Goal: Transaction & Acquisition: Obtain resource

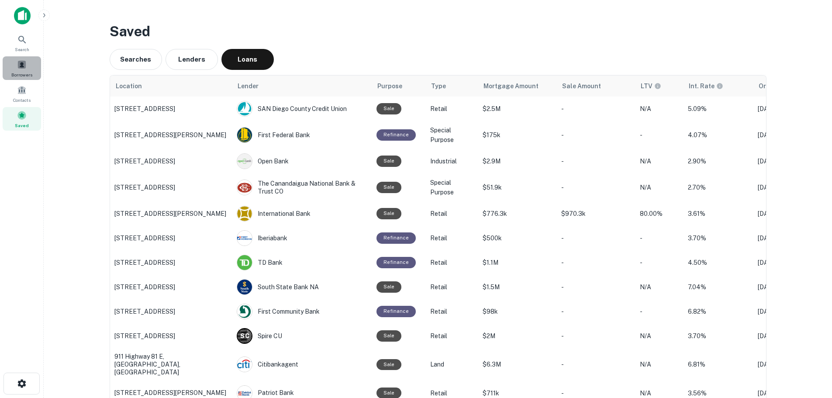
click at [27, 66] on div "Borrowers" at bounding box center [22, 68] width 38 height 24
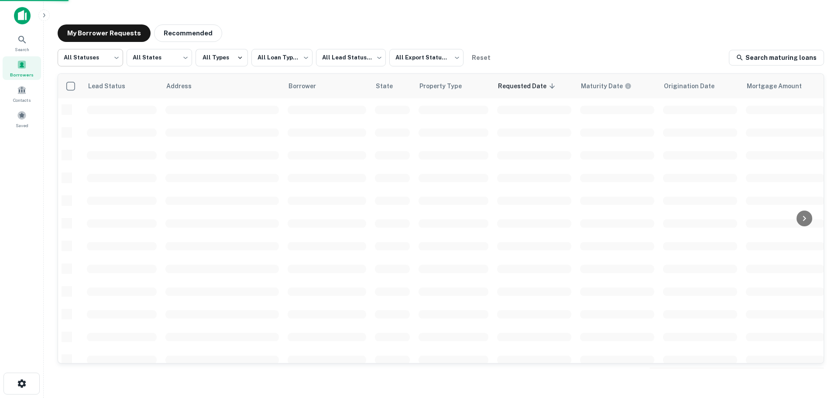
click at [99, 55] on body "**********" at bounding box center [419, 199] width 838 height 398
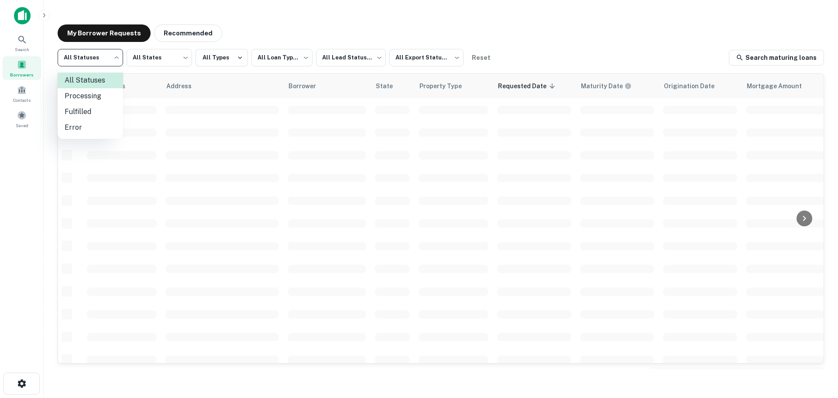
click at [97, 110] on li "Fulfilled" at bounding box center [91, 112] width 66 height 16
type input "*********"
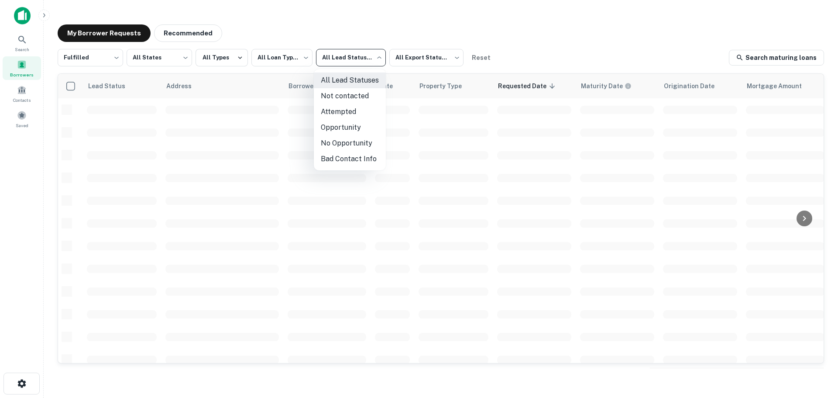
click at [364, 57] on body "**********" at bounding box center [419, 199] width 838 height 398
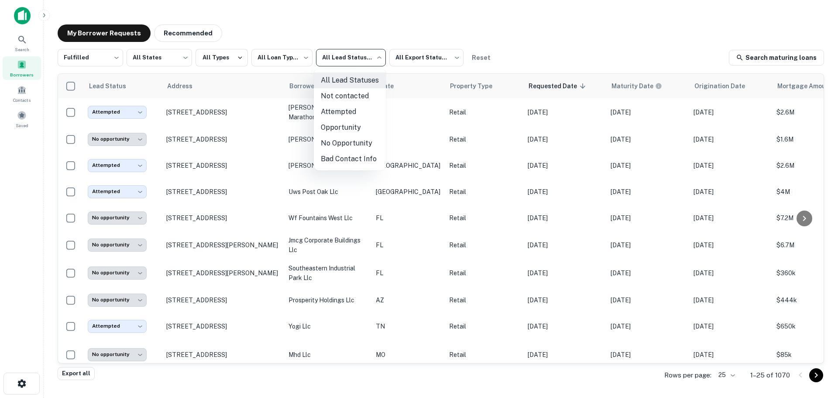
click at [351, 98] on li "Not contacted" at bounding box center [350, 96] width 72 height 16
type input "****"
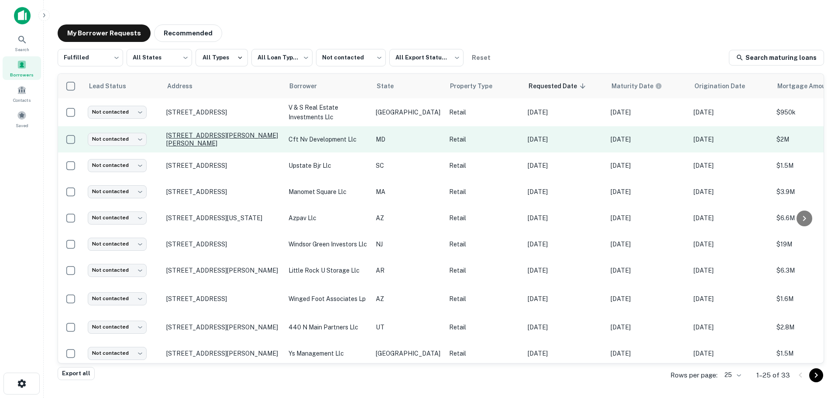
click at [211, 133] on p "10400 Martin Luther King Jr Hwy Bowie, MD 20720" at bounding box center [223, 139] width 114 height 16
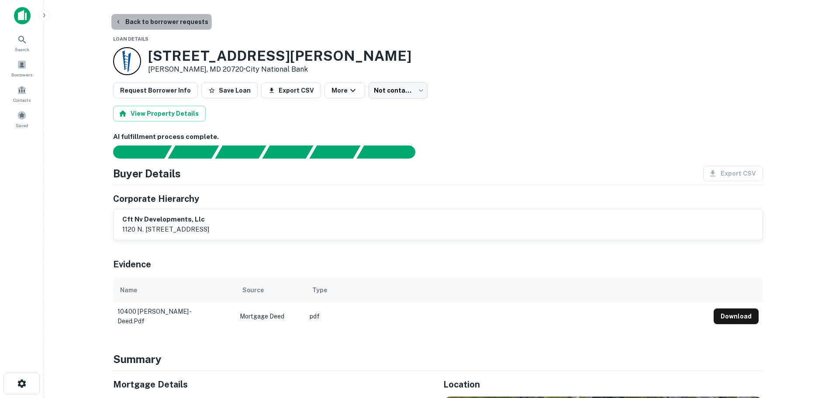
click at [161, 23] on button "Back to borrower requests" at bounding box center [161, 22] width 100 height 16
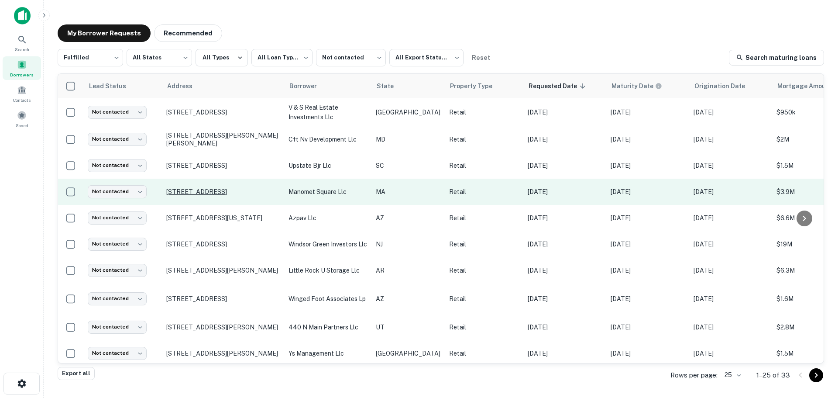
click at [203, 189] on p "709 State Rd Plymouth, MA 02360" at bounding box center [223, 192] width 114 height 8
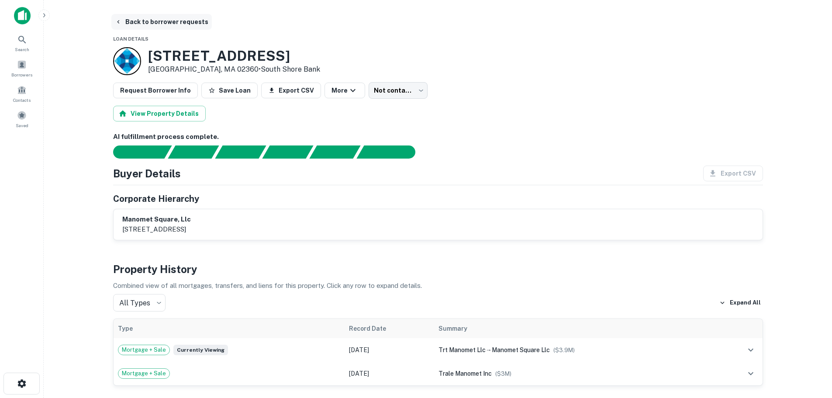
click at [138, 15] on button "Back to borrower requests" at bounding box center [161, 22] width 100 height 16
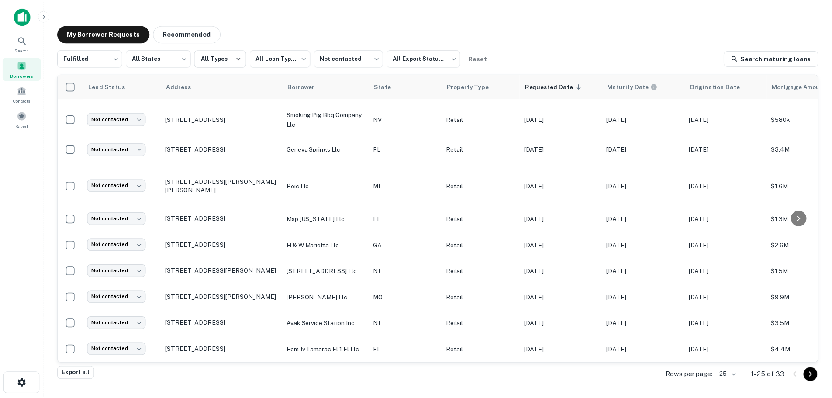
scroll to position [353, 0]
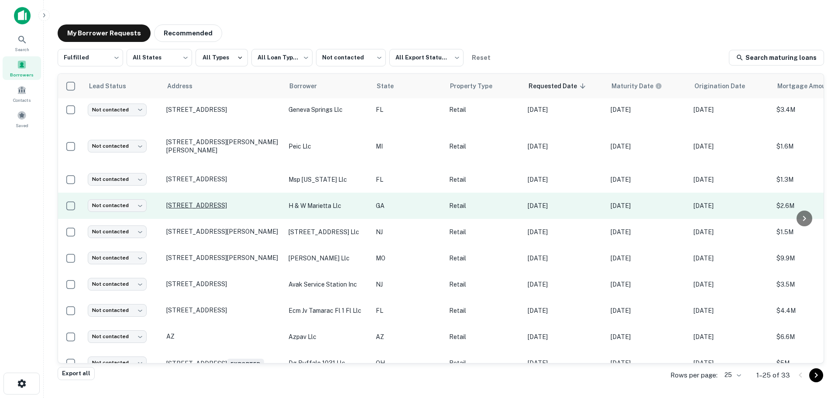
click at [244, 203] on p "789 Church St Ne Marietta, GA 30060" at bounding box center [223, 205] width 114 height 8
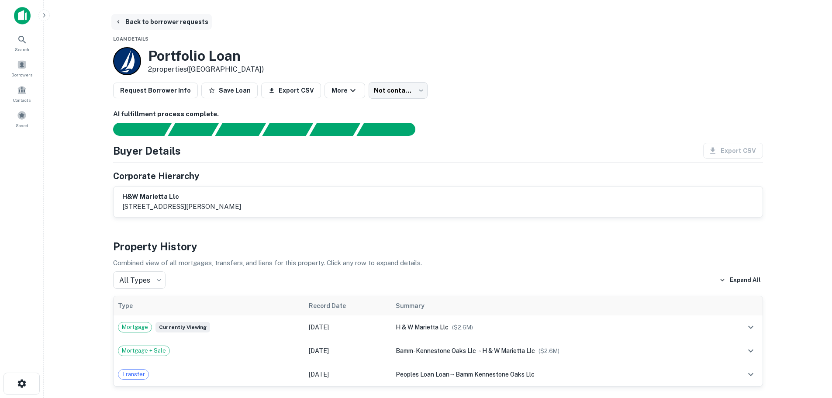
click at [188, 23] on button "Back to borrower requests" at bounding box center [161, 22] width 100 height 16
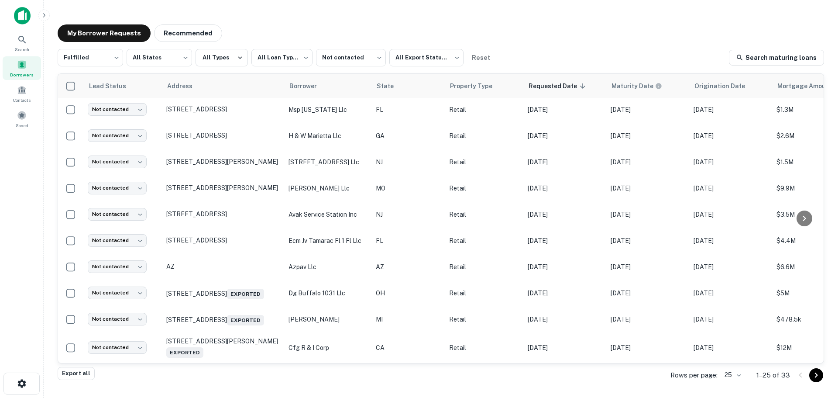
scroll to position [437, 0]
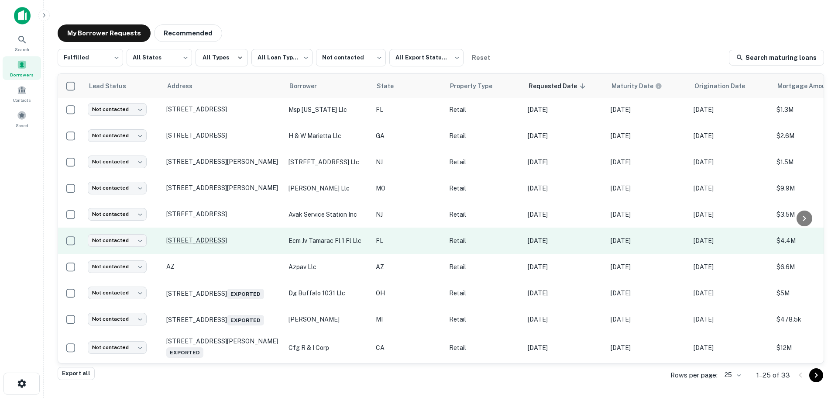
click at [241, 236] on p "4999 N State Road 7 Fort Lauderdale, FL 33319" at bounding box center [223, 240] width 114 height 8
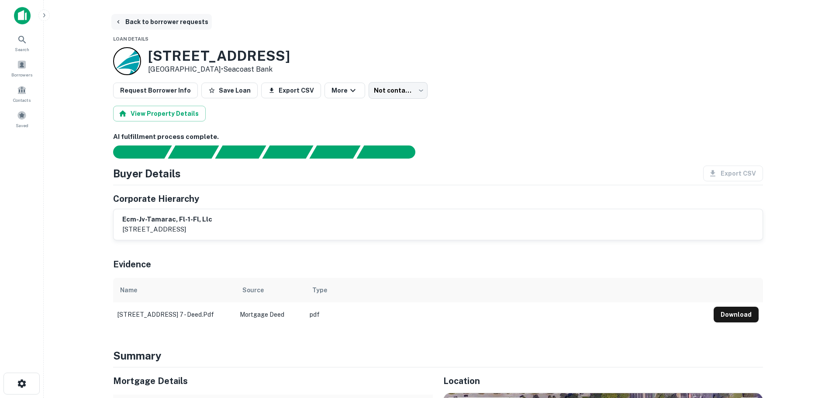
click at [184, 21] on button "Back to borrower requests" at bounding box center [161, 22] width 100 height 16
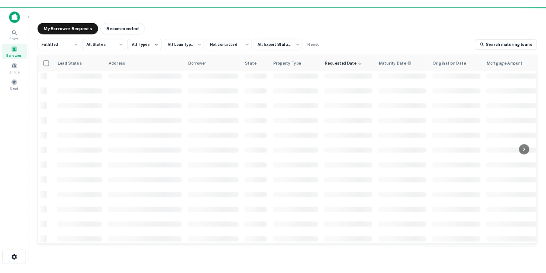
scroll to position [310, 0]
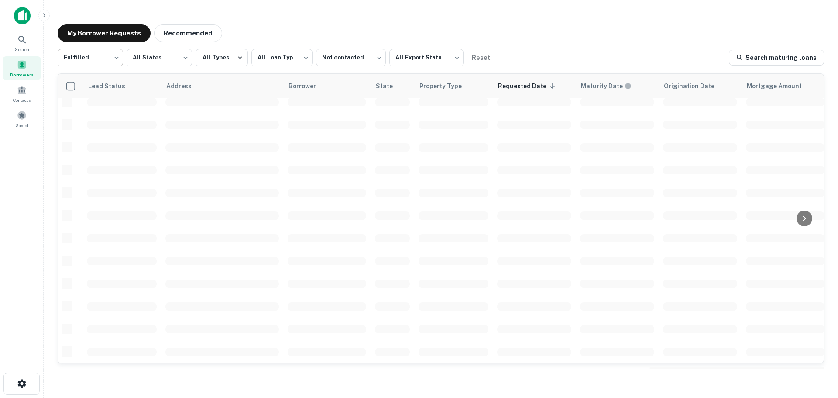
click at [102, 53] on body "**********" at bounding box center [419, 199] width 838 height 398
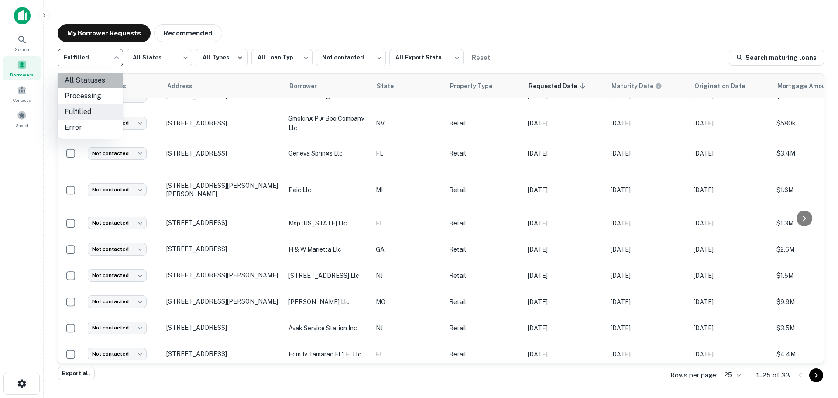
click at [102, 83] on li "All Statuses" at bounding box center [91, 80] width 66 height 16
type input "***"
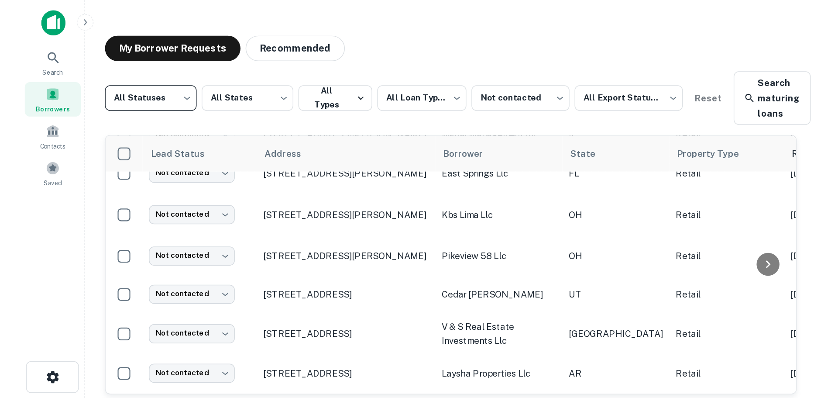
scroll to position [310, 0]
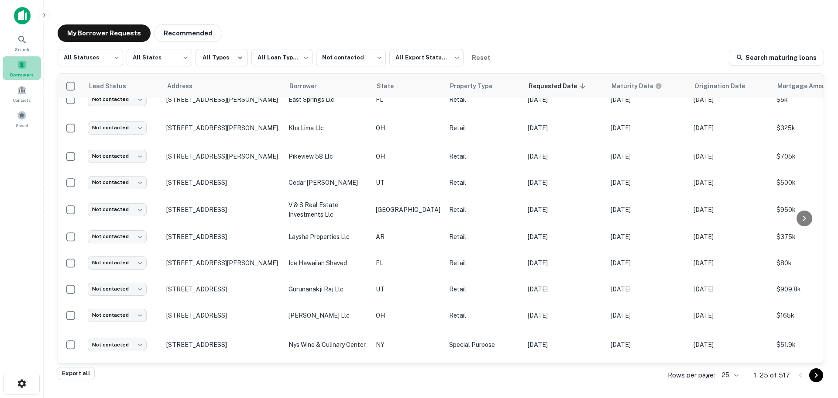
click at [12, 65] on div "Borrowers" at bounding box center [22, 68] width 38 height 24
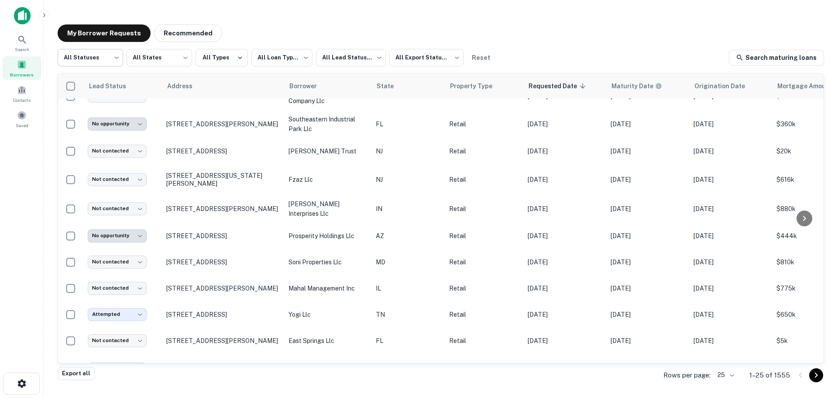
click at [114, 63] on body "**********" at bounding box center [419, 199] width 838 height 398
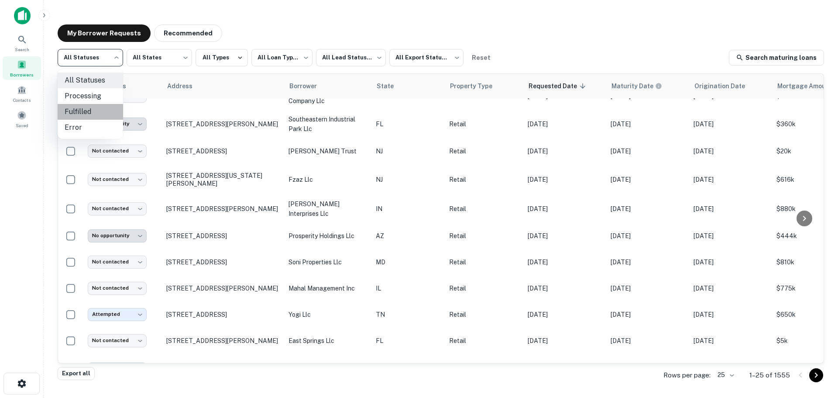
click at [98, 110] on li "Fulfilled" at bounding box center [91, 112] width 66 height 16
type input "*********"
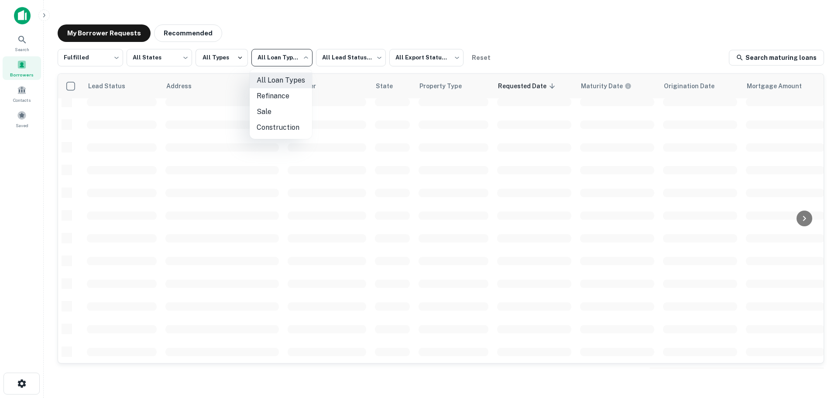
click at [296, 54] on body "**********" at bounding box center [419, 199] width 838 height 398
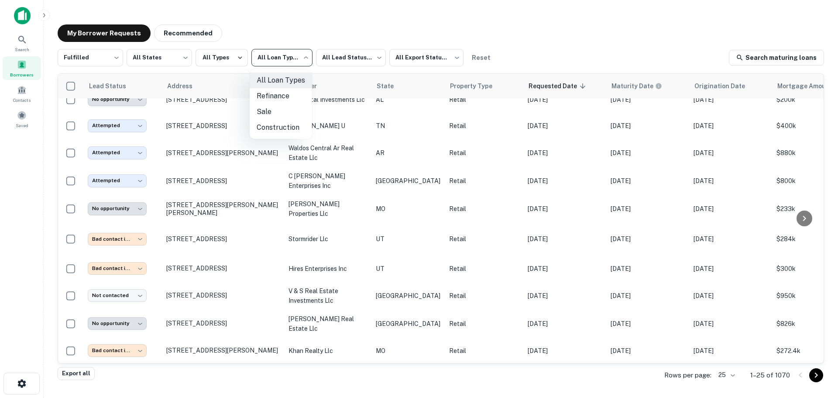
click at [356, 59] on div at bounding box center [419, 199] width 838 height 398
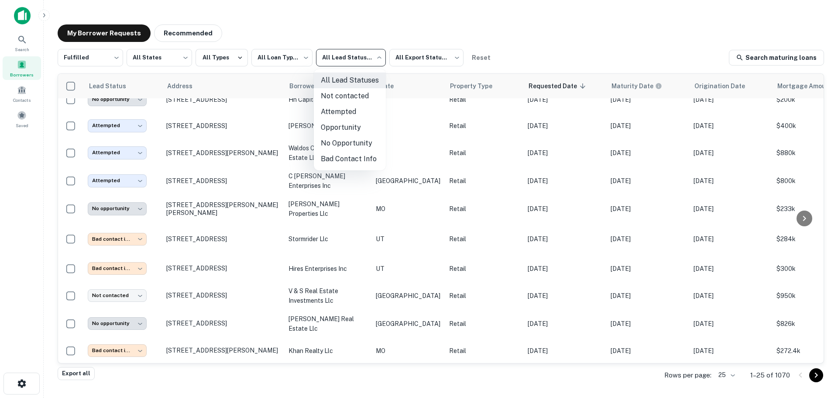
click at [356, 59] on body "**********" at bounding box center [419, 199] width 838 height 398
click at [338, 102] on li "Not contacted" at bounding box center [350, 96] width 72 height 16
type input "****"
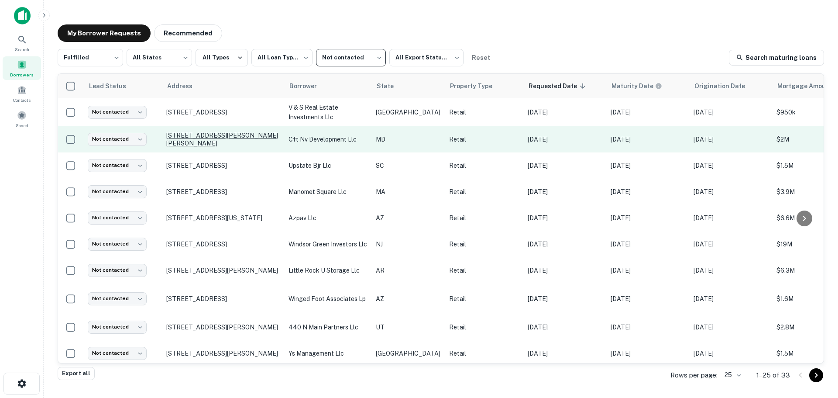
click at [200, 137] on p "10400 Martin Luther King Jr Hwy Bowie, MD 20720" at bounding box center [223, 139] width 114 height 16
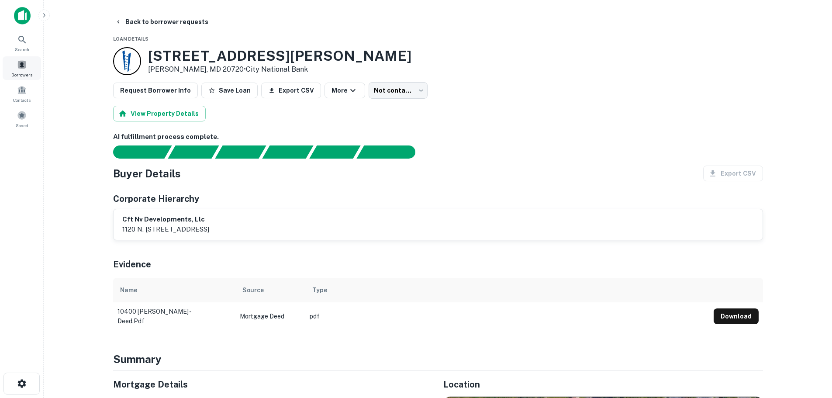
click at [18, 66] on span at bounding box center [22, 65] width 10 height 10
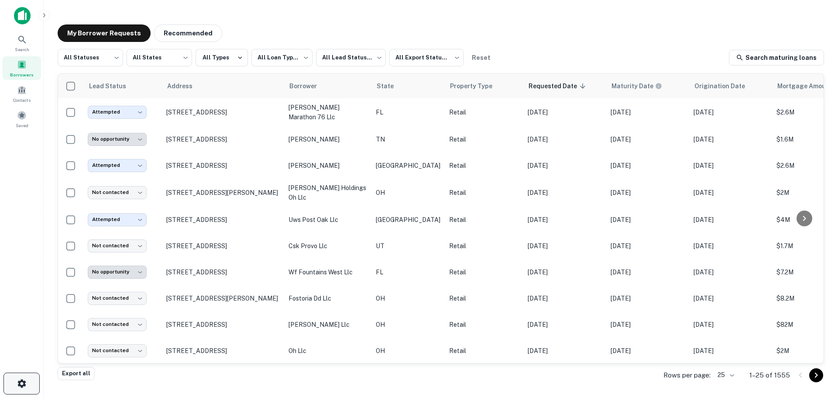
click at [18, 385] on icon "button" at bounding box center [21, 383] width 8 height 8
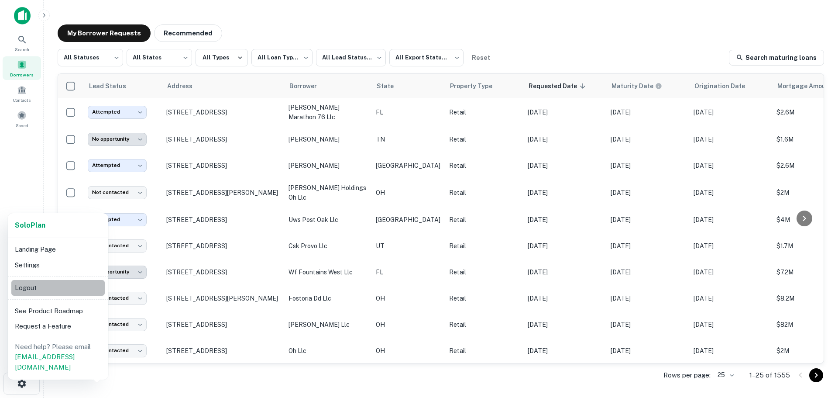
click at [45, 291] on li "Logout" at bounding box center [57, 288] width 93 height 16
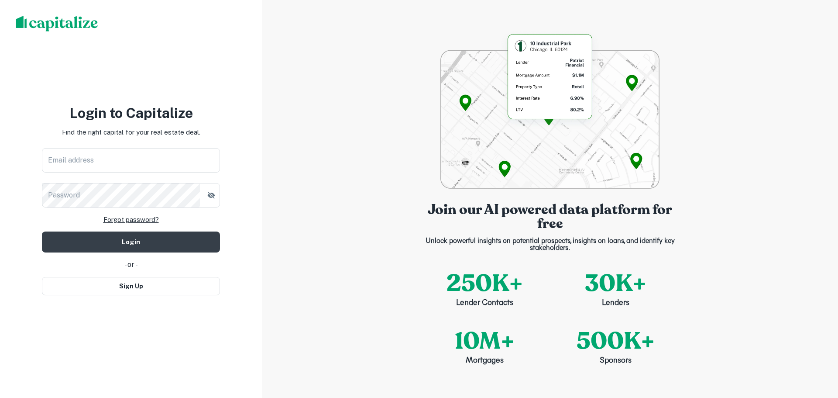
type input "**********"
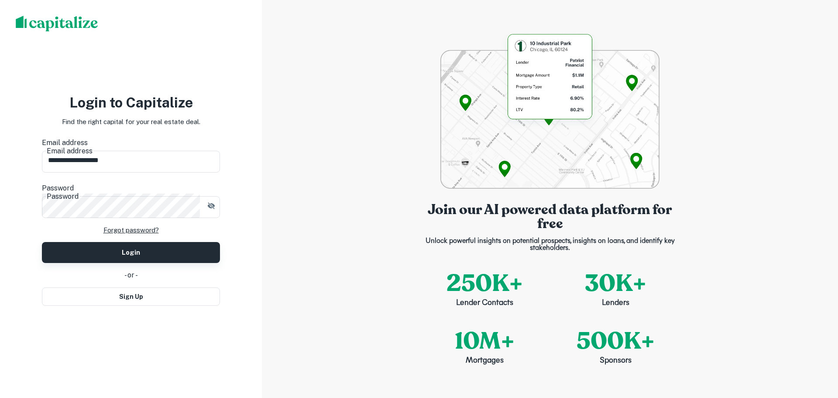
click at [125, 242] on button "Login" at bounding box center [131, 252] width 178 height 21
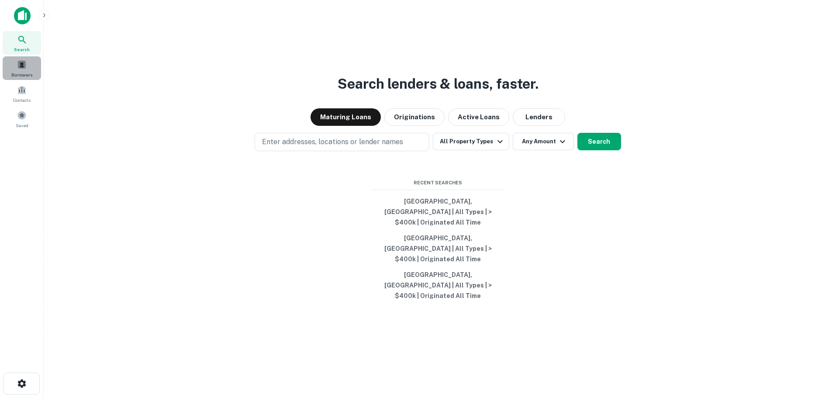
click at [22, 73] on span "Borrowers" at bounding box center [21, 74] width 21 height 7
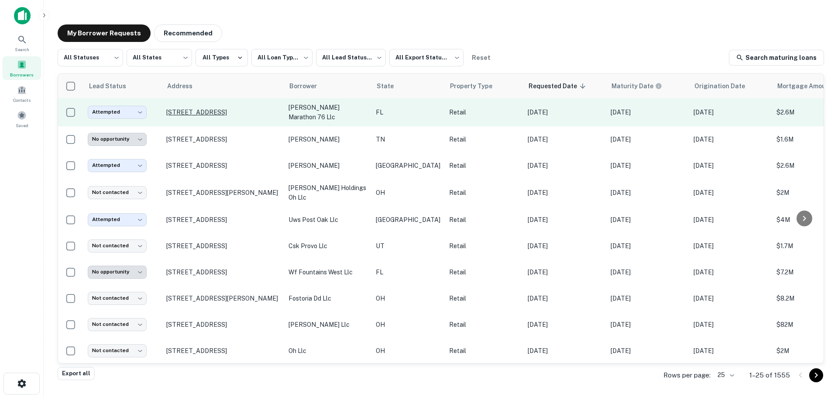
click at [213, 114] on p "[STREET_ADDRESS]" at bounding box center [223, 112] width 114 height 8
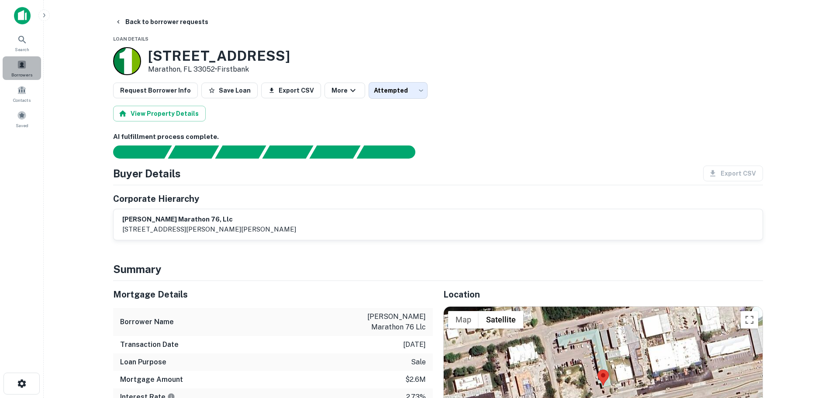
click at [21, 72] on span "Borrowers" at bounding box center [21, 74] width 21 height 7
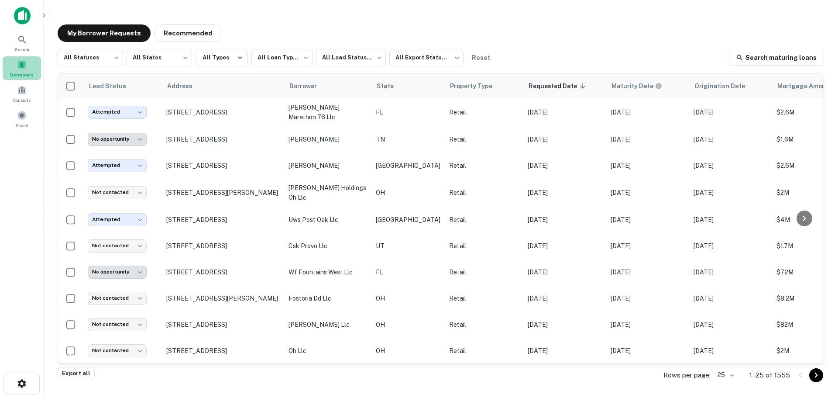
click at [26, 66] on span at bounding box center [22, 65] width 10 height 10
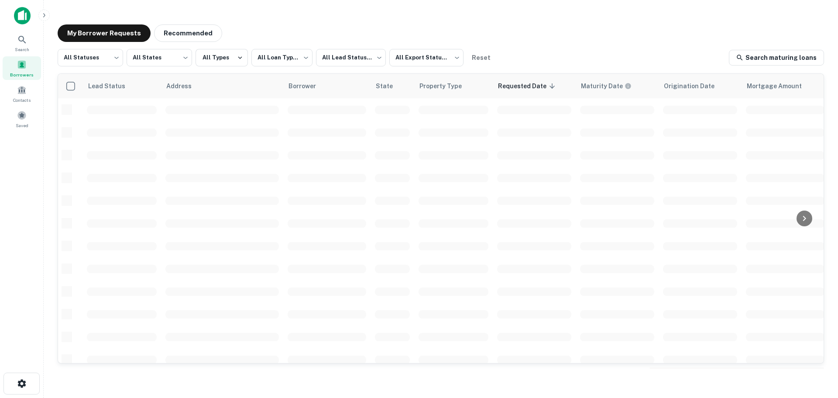
click at [112, 56] on body "**********" at bounding box center [419, 199] width 838 height 398
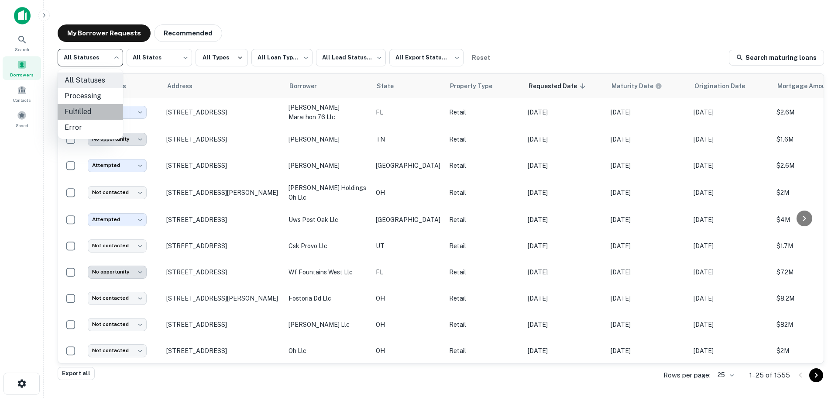
click at [96, 114] on li "Fulfilled" at bounding box center [91, 112] width 66 height 16
type input "*********"
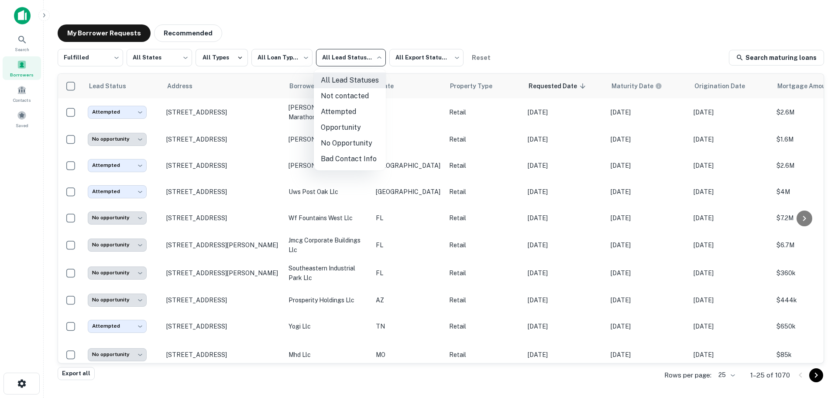
click at [337, 59] on body "**********" at bounding box center [419, 199] width 838 height 398
click at [345, 102] on li "Not contacted" at bounding box center [350, 96] width 72 height 16
type input "****"
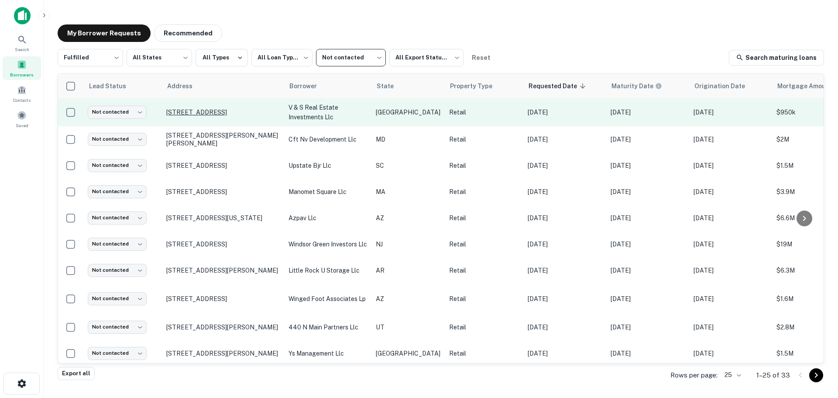
click at [190, 111] on p "19540 Clay Rd Katy, TX 77449" at bounding box center [223, 112] width 114 height 8
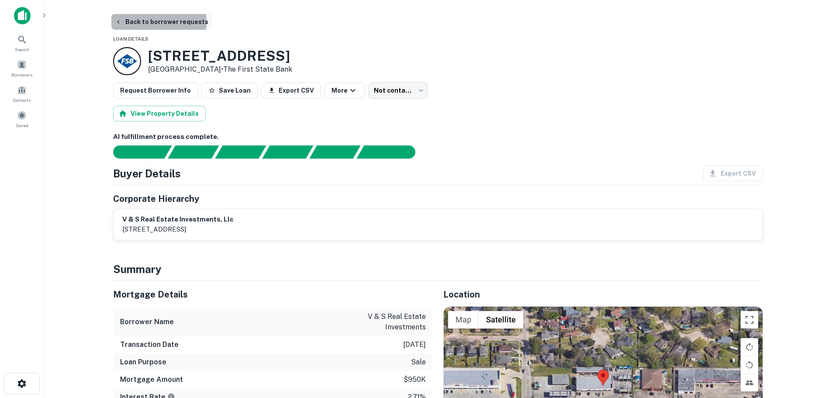
click at [155, 22] on button "Back to borrower requests" at bounding box center [161, 22] width 100 height 16
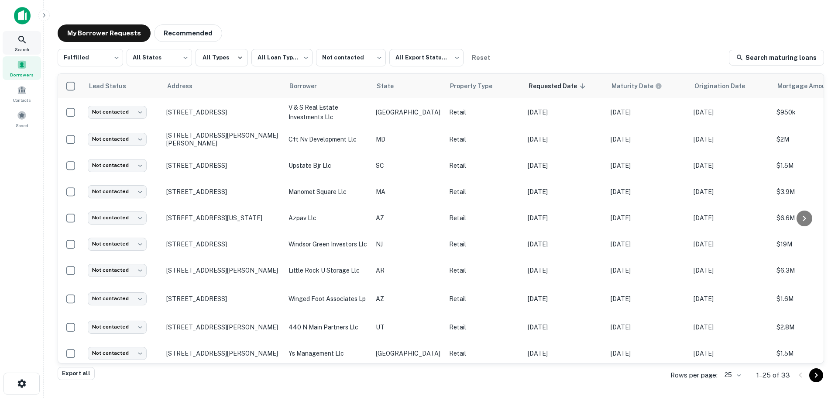
click at [24, 42] on icon at bounding box center [21, 39] width 7 height 7
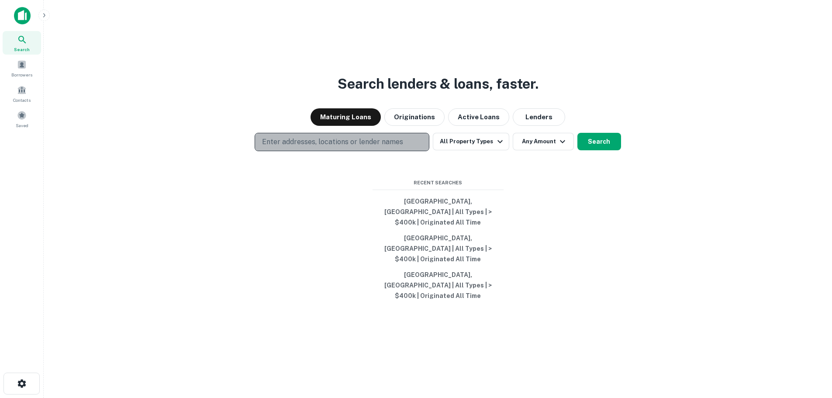
click at [360, 151] on button "Enter addresses, locations or lender names" at bounding box center [342, 142] width 175 height 18
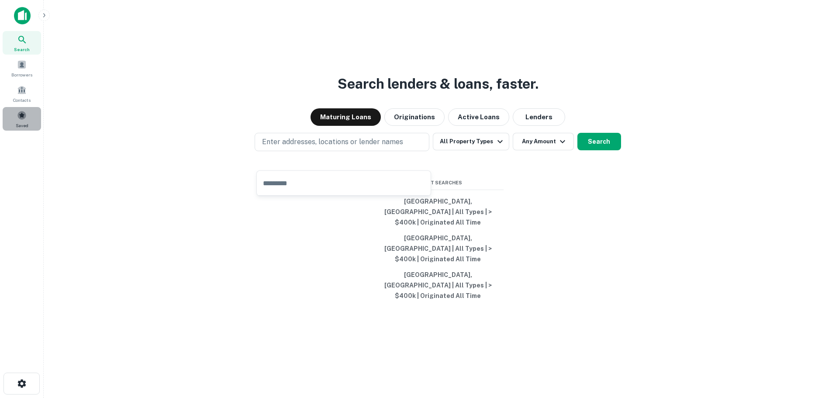
click at [22, 117] on span at bounding box center [22, 115] width 10 height 10
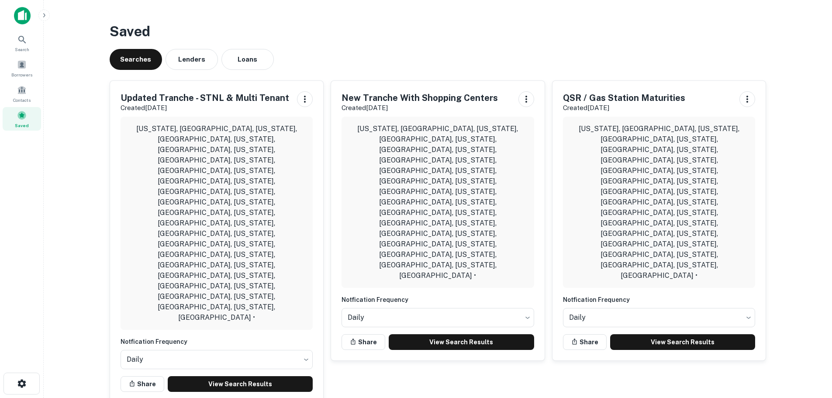
click at [165, 156] on p "[US_STATE], [GEOGRAPHIC_DATA], [US_STATE], [GEOGRAPHIC_DATA], [US_STATE], [GEOG…" at bounding box center [217, 223] width 179 height 199
click at [17, 43] on icon at bounding box center [22, 39] width 10 height 10
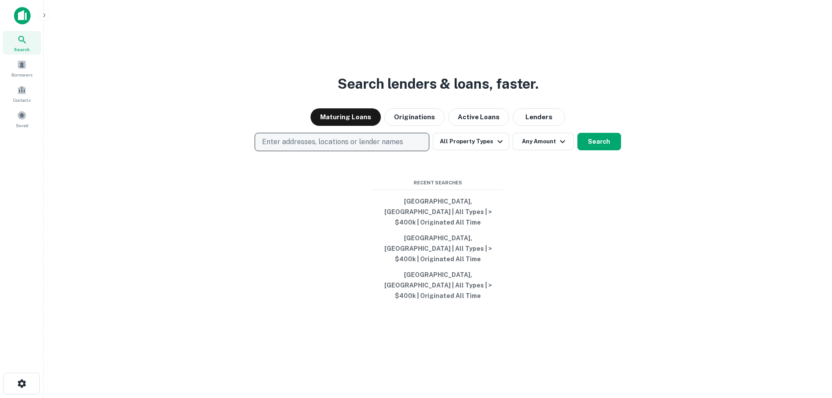
click at [378, 147] on p "Enter addresses, locations or lender names" at bounding box center [332, 142] width 141 height 10
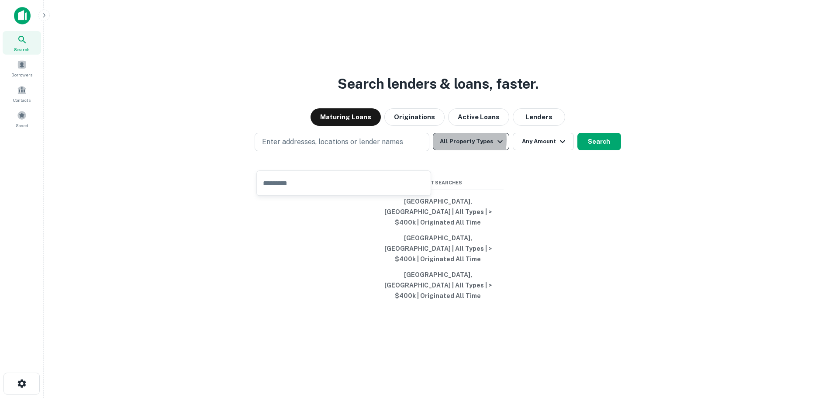
click at [447, 150] on button "All Property Types" at bounding box center [471, 141] width 76 height 17
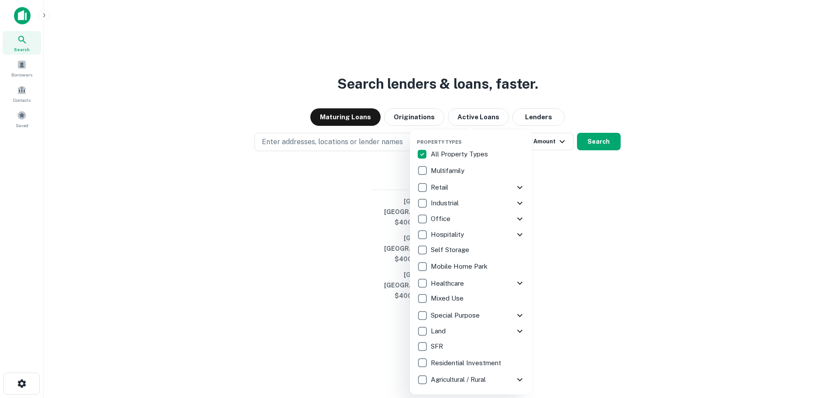
click at [521, 185] on icon at bounding box center [520, 187] width 10 height 10
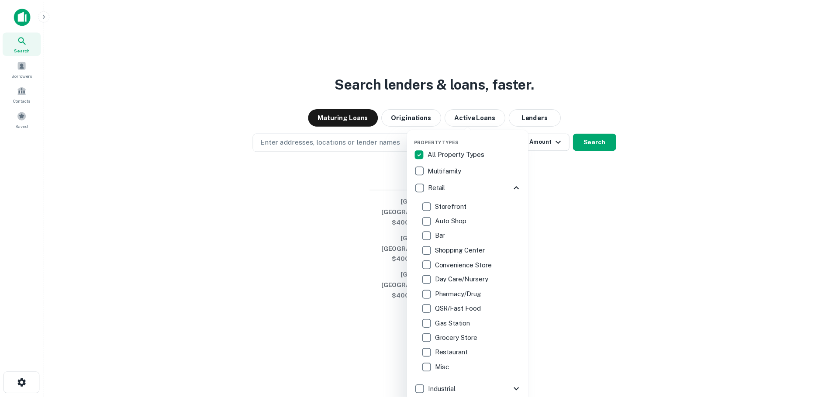
scroll to position [44, 0]
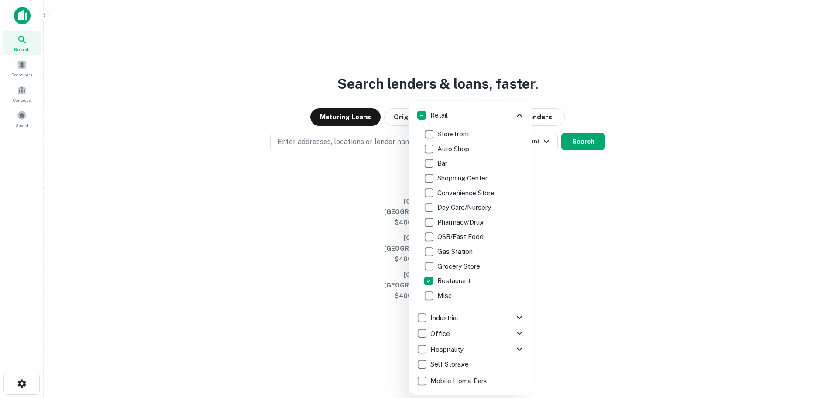
click at [357, 224] on div at bounding box center [419, 199] width 838 height 398
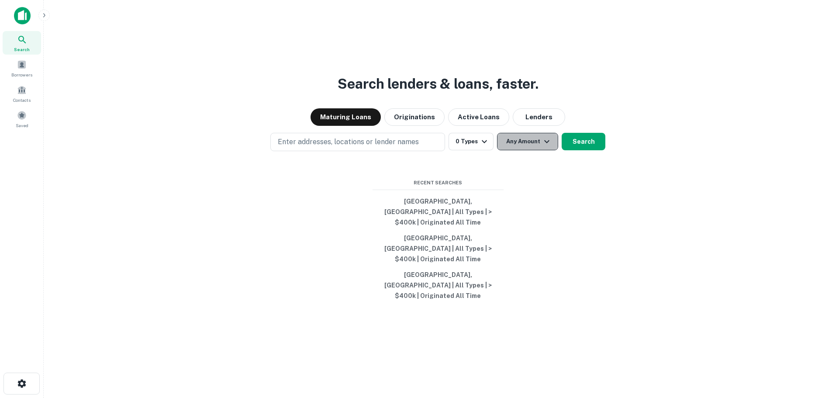
click at [515, 150] on button "Any Amount" at bounding box center [527, 141] width 61 height 17
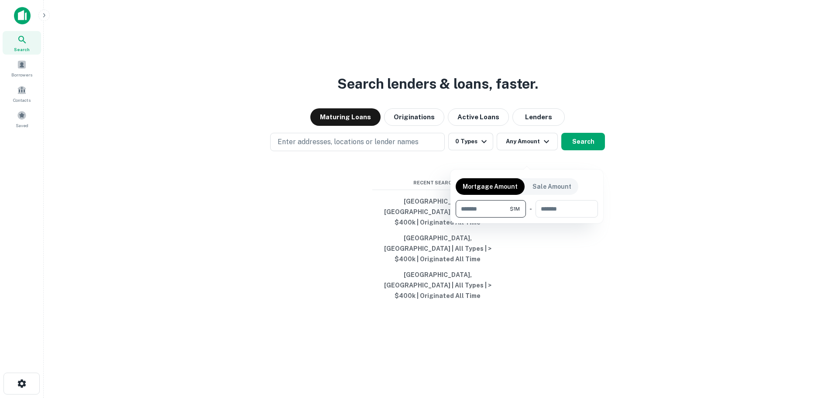
type input "*******"
click at [583, 156] on div at bounding box center [419, 199] width 838 height 398
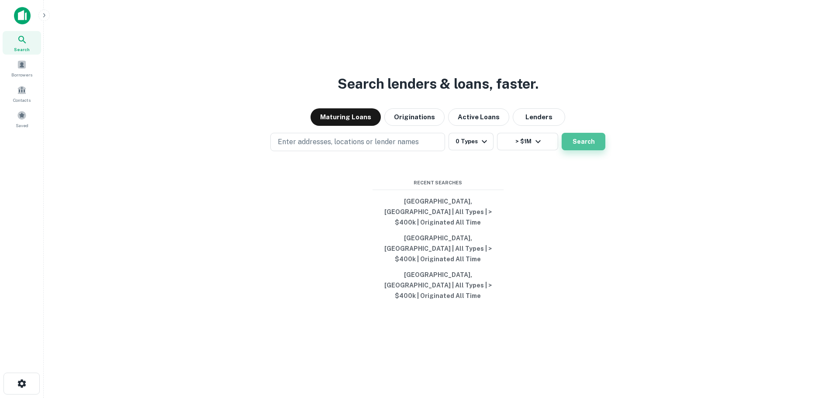
click at [592, 150] on button "Search" at bounding box center [584, 141] width 44 height 17
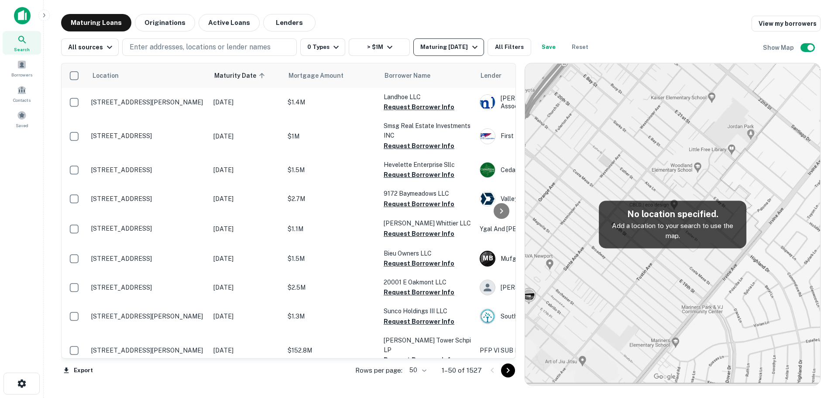
click at [450, 50] on div "Maturing In 1 Year" at bounding box center [450, 47] width 59 height 10
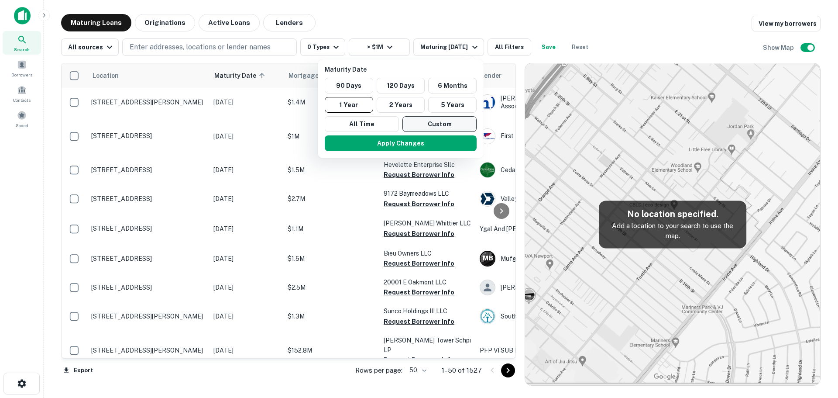
click at [444, 128] on button "Custom" at bounding box center [440, 124] width 74 height 16
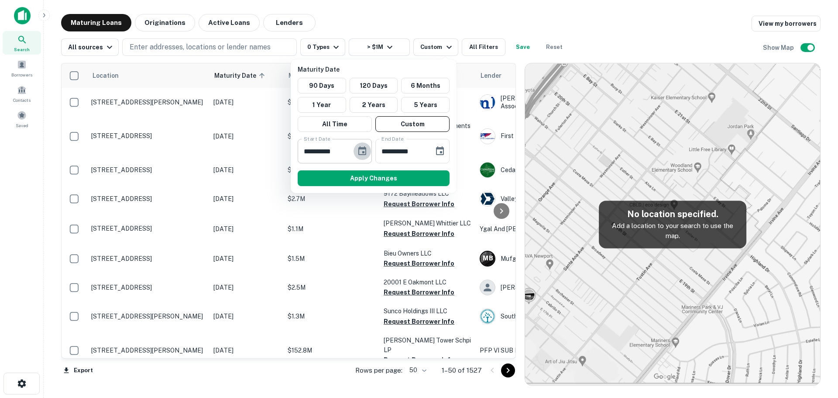
click at [363, 150] on icon "Choose date, selected date is Oct 15, 2025" at bounding box center [362, 151] width 10 height 10
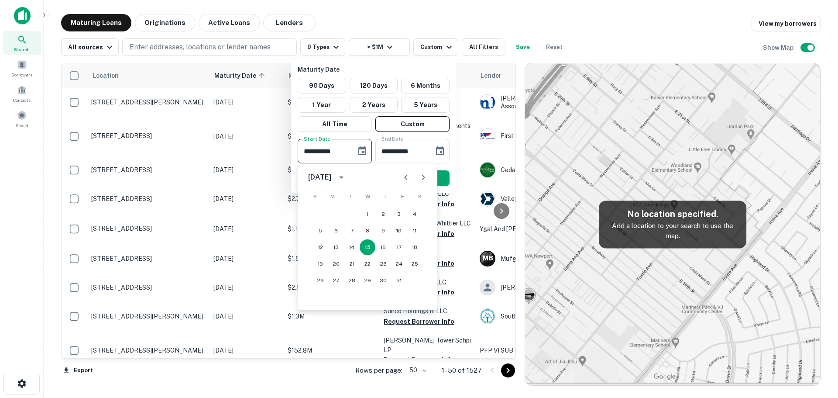
click at [428, 178] on icon "Next month" at bounding box center [423, 177] width 10 height 10
click at [318, 211] on button "1" at bounding box center [321, 214] width 16 height 16
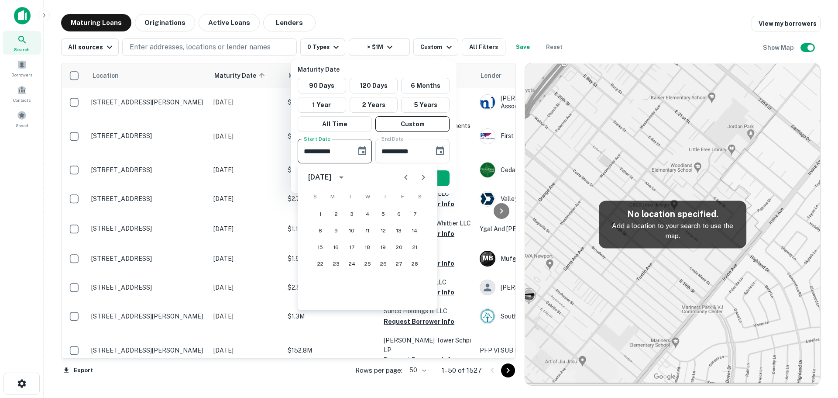
type input "**********"
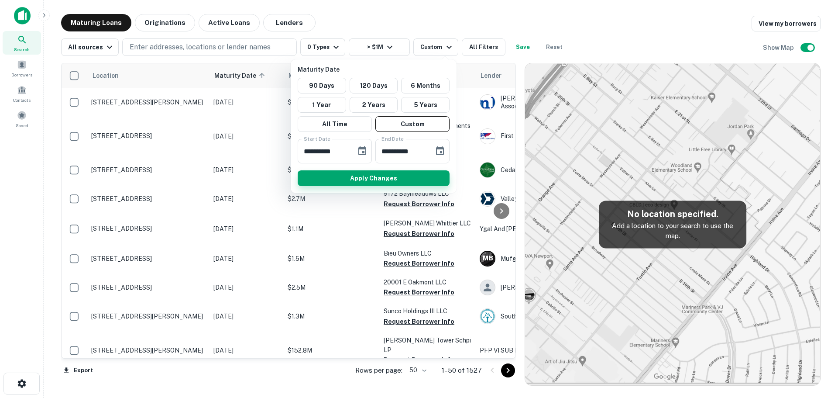
click at [390, 174] on button "Apply Changes" at bounding box center [374, 178] width 152 height 16
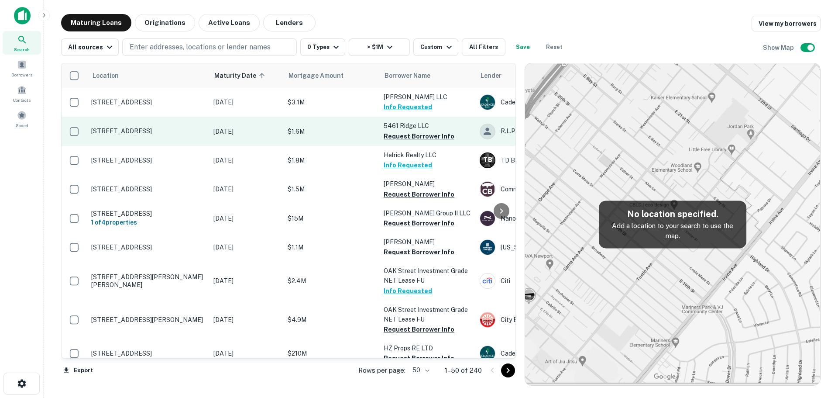
click at [136, 129] on p "5461 Ridge Ave Philadelphia, PA 19128" at bounding box center [148, 131] width 114 height 8
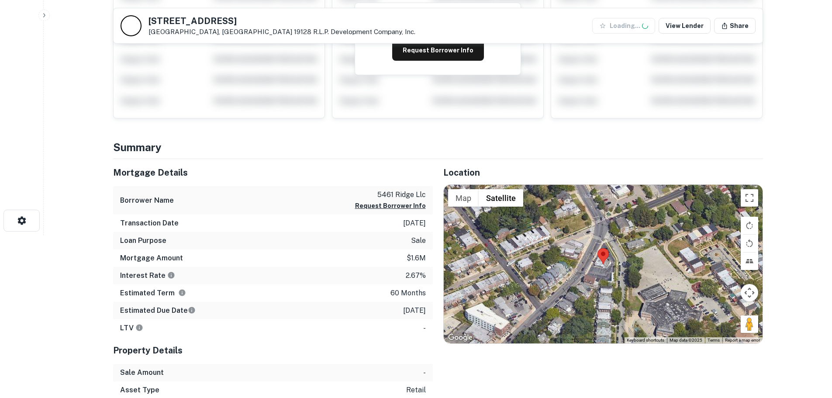
scroll to position [175, 0]
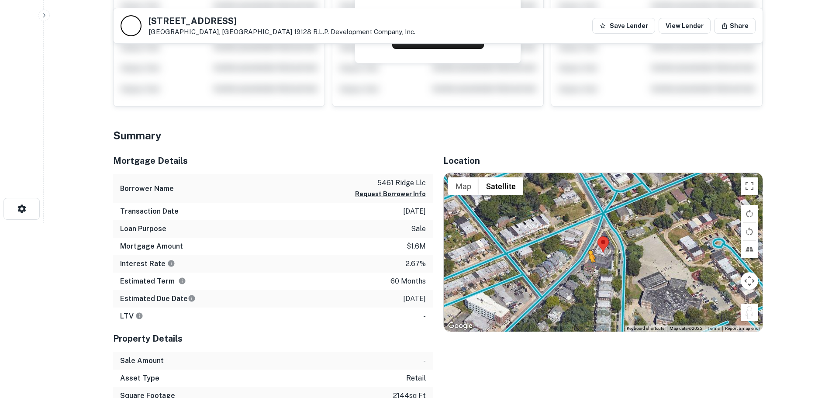
drag, startPoint x: 745, startPoint y: 309, endPoint x: 586, endPoint y: 271, distance: 162.5
click at [586, 271] on div "To activate drag with keyboard, press Alt + Enter. Once in keyboard drag state,…" at bounding box center [603, 252] width 319 height 158
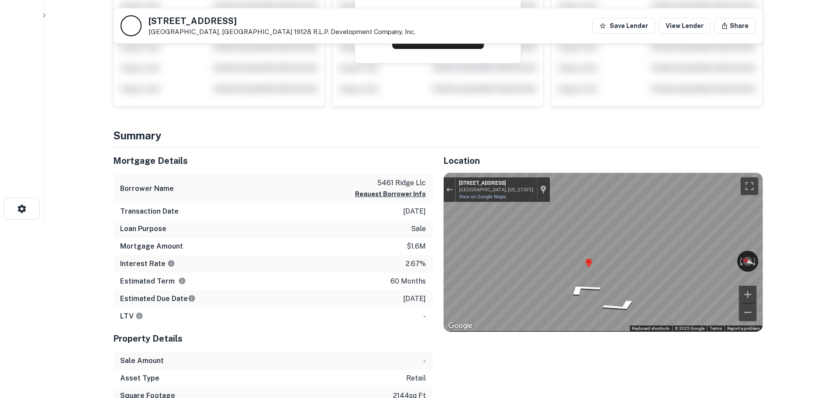
click at [418, 259] on div "Mortgage Details Borrower Name 5461 ridge llc Request Borrower Info Transaction…" at bounding box center [433, 293] width 660 height 292
click at [442, 192] on div "Location ← Move left → Move right ↑ Move up ↓ Move down + Zoom in - Zoom out Ho…" at bounding box center [598, 293] width 330 height 292
click at [448, 190] on div "Exit the Street View" at bounding box center [449, 189] width 7 height 5
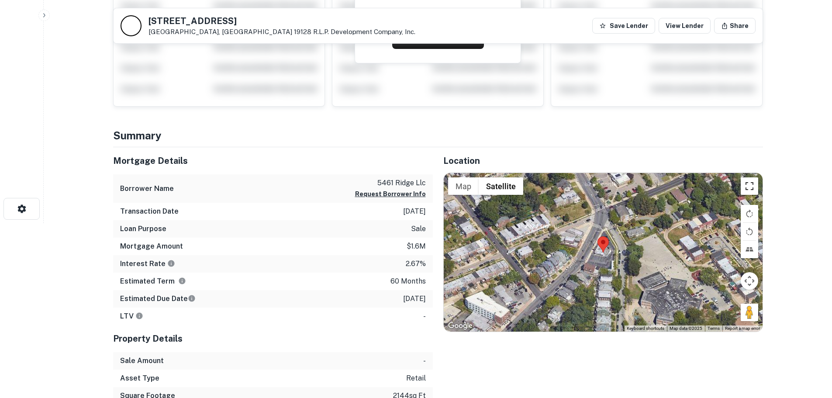
click at [755, 183] on button "Toggle fullscreen view" at bounding box center [749, 185] width 17 height 17
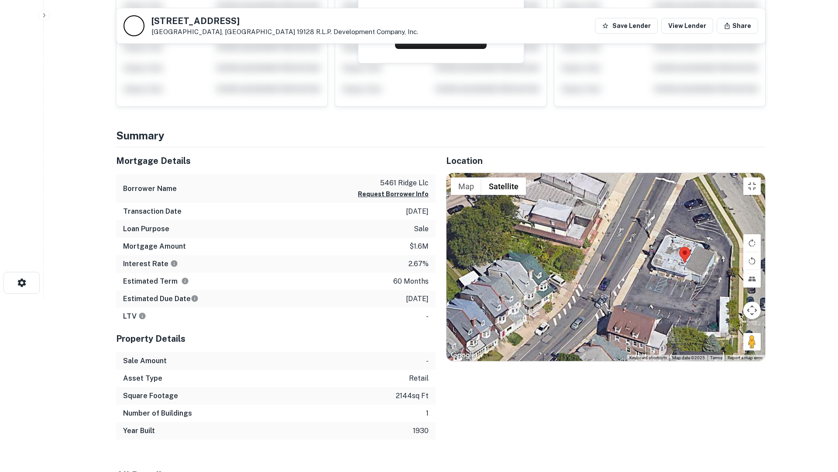
drag, startPoint x: 570, startPoint y: 235, endPoint x: 430, endPoint y: 345, distance: 179.1
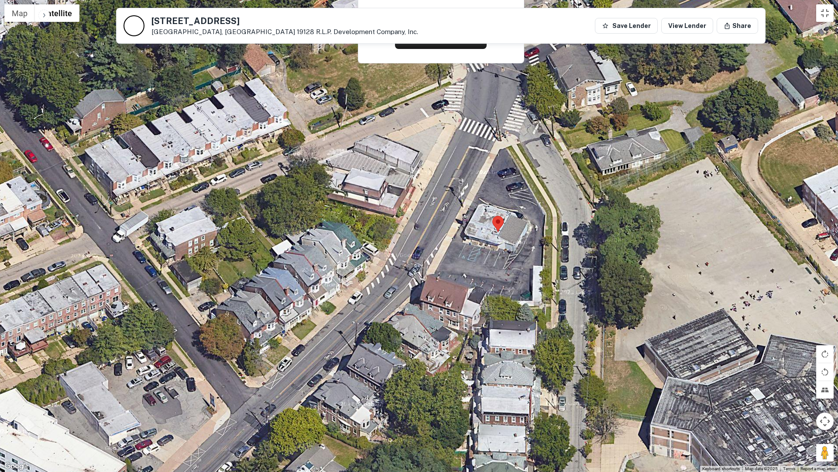
click at [430, 345] on div "Loading..." at bounding box center [419, 236] width 838 height 472
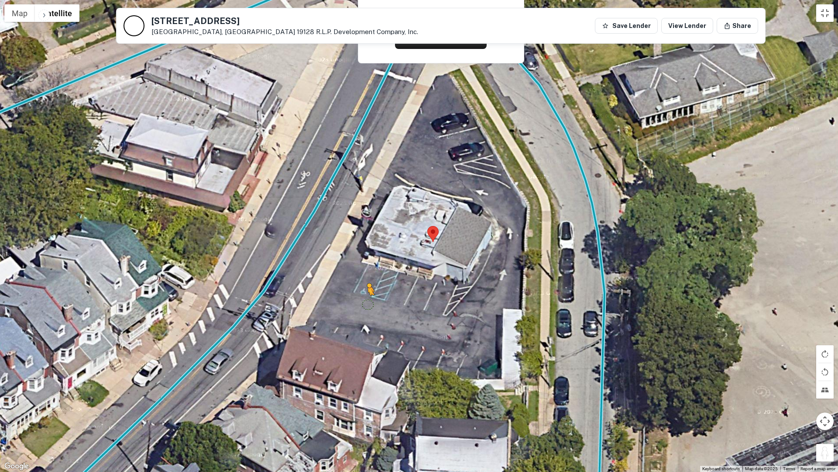
drag, startPoint x: 829, startPoint y: 453, endPoint x: 360, endPoint y: 299, distance: 493.6
click at [360, 299] on div "To activate drag with keyboard, press Alt + Enter. Once in keyboard drag state,…" at bounding box center [419, 236] width 838 height 472
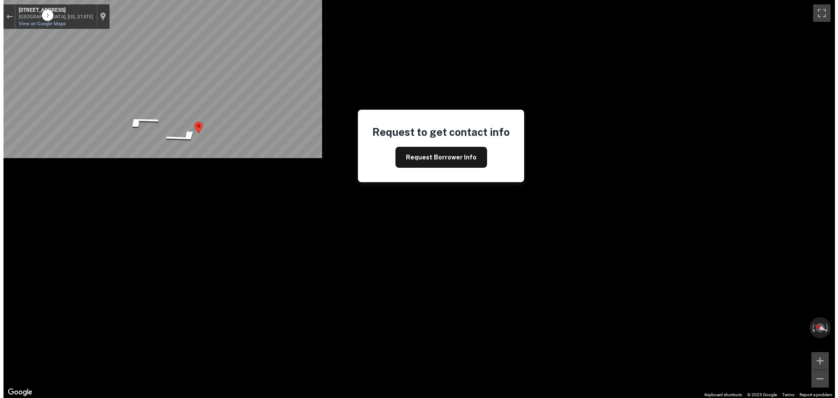
scroll to position [0, 0]
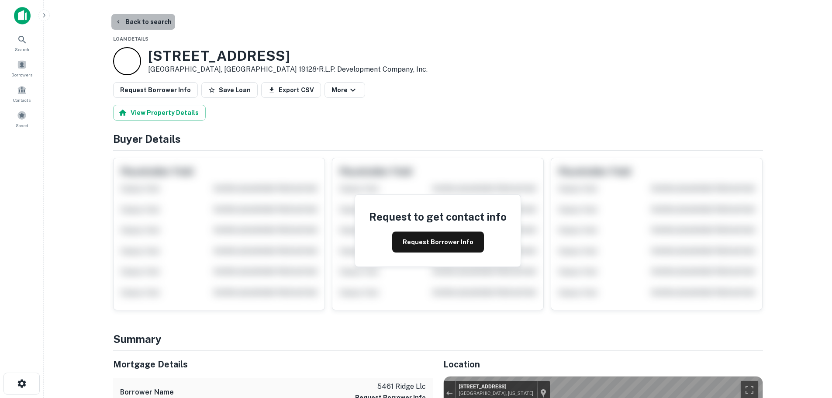
click at [160, 27] on button "Back to search" at bounding box center [143, 22] width 64 height 16
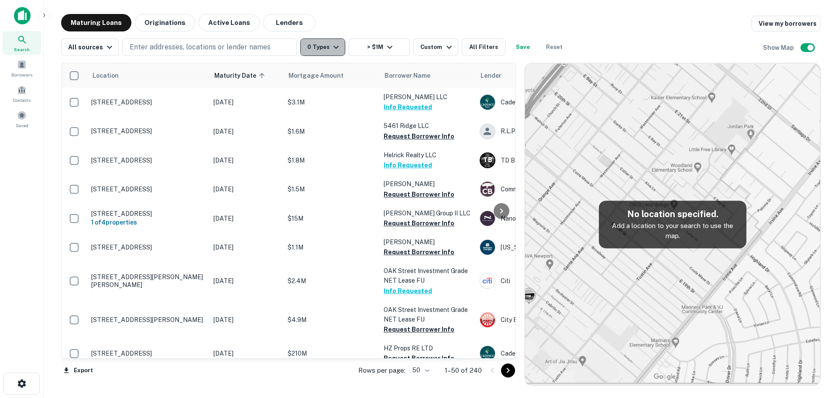
click at [314, 44] on button "0 Types" at bounding box center [322, 46] width 45 height 17
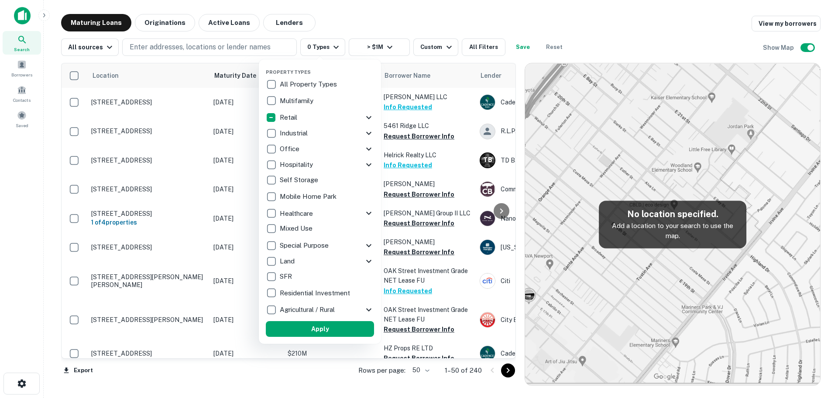
click at [297, 116] on p "Retail" at bounding box center [289, 117] width 19 height 10
click at [371, 118] on icon at bounding box center [367, 117] width 10 height 10
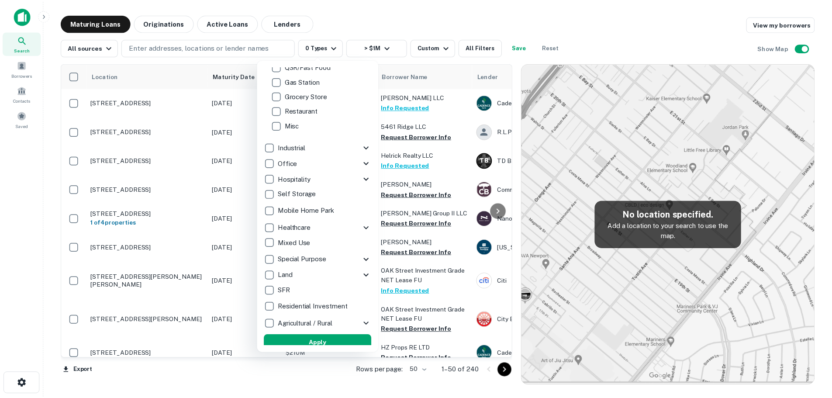
scroll to position [177, 0]
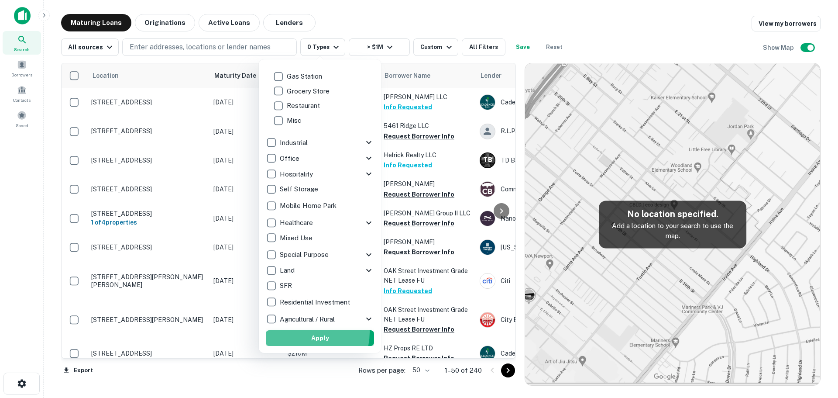
click at [302, 332] on button "Apply" at bounding box center [320, 338] width 108 height 16
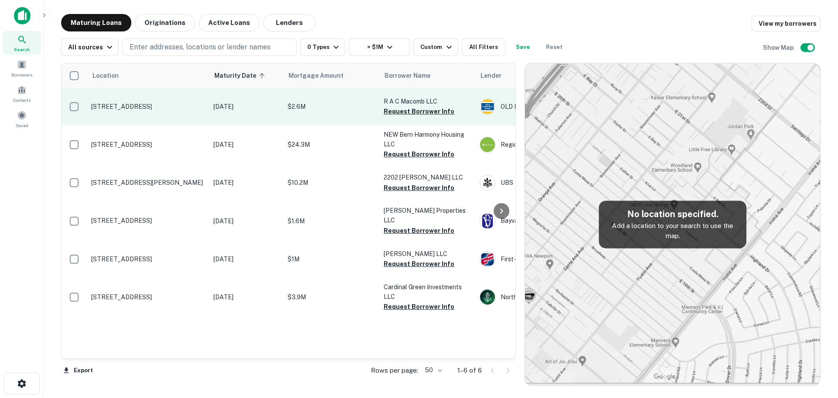
click at [139, 103] on p "46977 Romeo Plank Rd Macomb, MI 48044" at bounding box center [148, 107] width 114 height 8
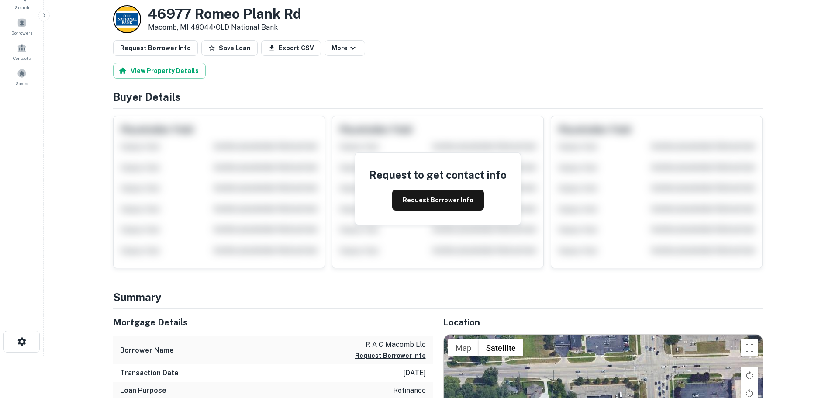
scroll to position [131, 0]
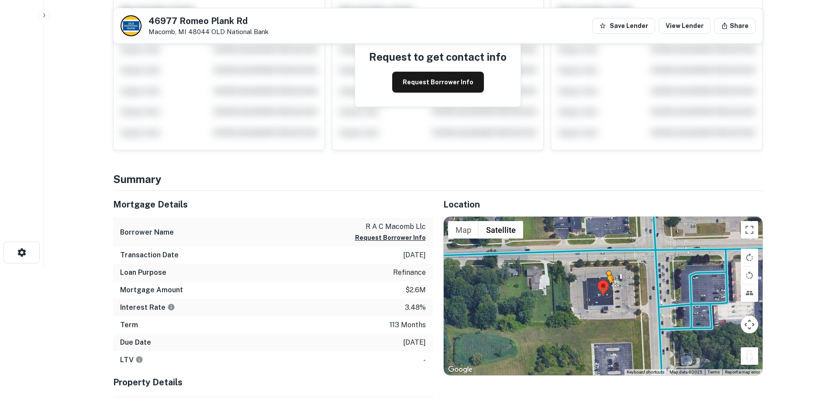
drag, startPoint x: 746, startPoint y: 348, endPoint x: 607, endPoint y: 291, distance: 150.6
click at [607, 291] on div "To activate drag with keyboard, press Alt + Enter. Once in keyboard drag state,…" at bounding box center [603, 296] width 319 height 158
drag, startPoint x: 745, startPoint y: 358, endPoint x: 627, endPoint y: 303, distance: 130.7
click at [627, 303] on div "To activate drag with keyboard, press Alt + Enter. Once in keyboard drag state,…" at bounding box center [603, 296] width 319 height 158
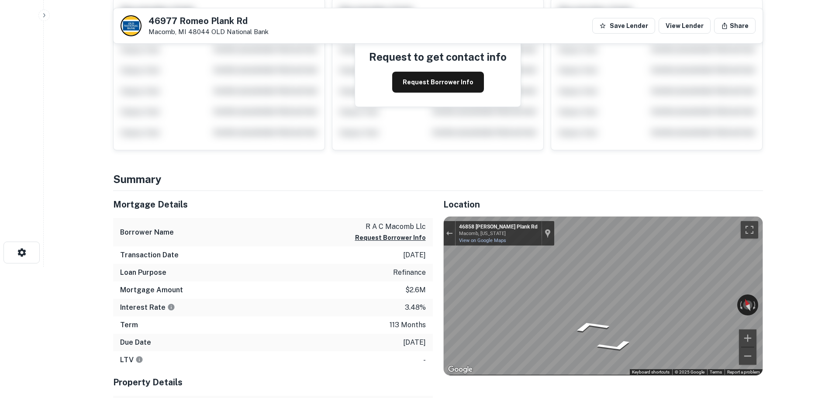
click at [365, 300] on div "Mortgage Details Borrower Name r a c macomb llc Request Borrower Info Transacti…" at bounding box center [433, 319] width 660 height 257
click at [397, 302] on div "Mortgage Details Borrower Name r a c macomb llc Request Borrower Info Transacti…" at bounding box center [433, 319] width 660 height 257
click at [318, 292] on div "Mortgage Details Borrower Name r a c macomb llc Request Borrower Info Transacti…" at bounding box center [433, 319] width 660 height 257
click at [377, 287] on div "Mortgage Details Borrower Name r a c macomb llc Request Borrower Info Transacti…" at bounding box center [433, 319] width 660 height 257
click at [421, 90] on button "Request Borrower Info" at bounding box center [438, 82] width 92 height 21
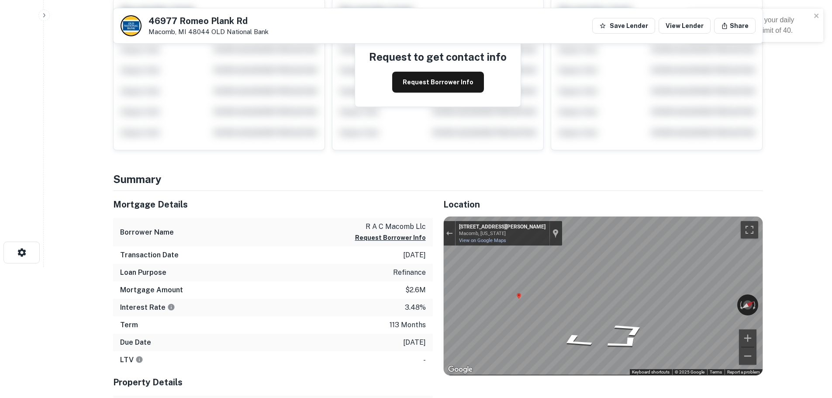
scroll to position [0, 0]
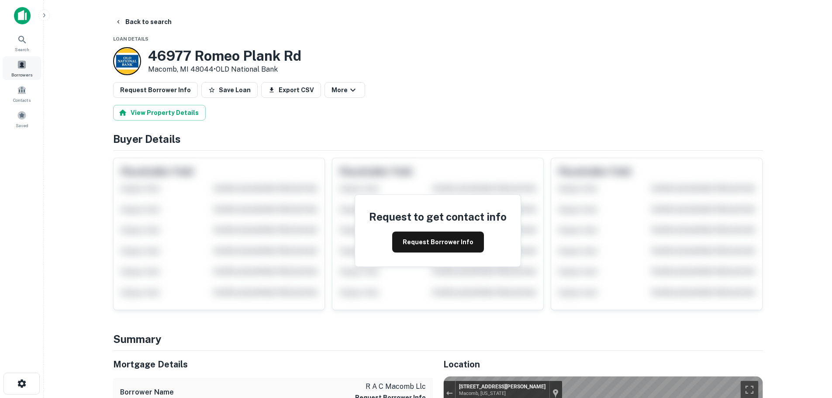
click at [17, 68] on span at bounding box center [22, 65] width 10 height 10
